Goal: Navigation & Orientation: Go to known website

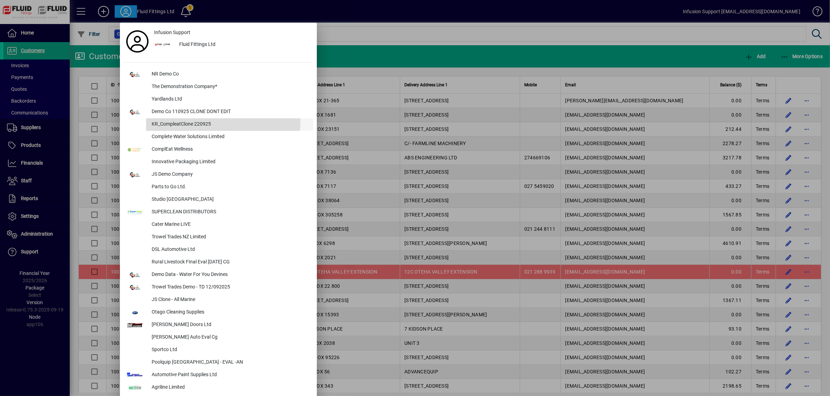
click at [169, 120] on div "KR_CompleatClone 220925" at bounding box center [229, 124] width 167 height 13
